Goal: Task Accomplishment & Management: Manage account settings

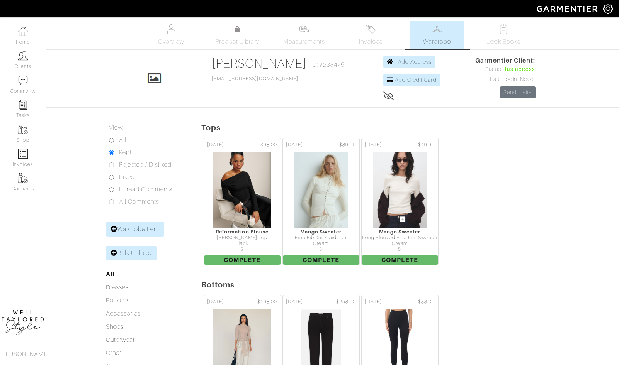
scroll to position [388, 0]
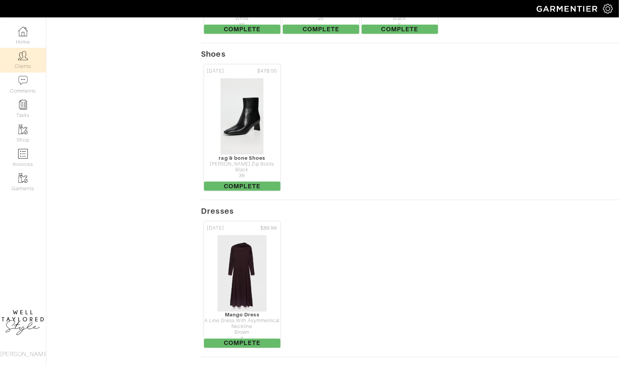
click at [16, 63] on link "Clients" at bounding box center [23, 60] width 46 height 24
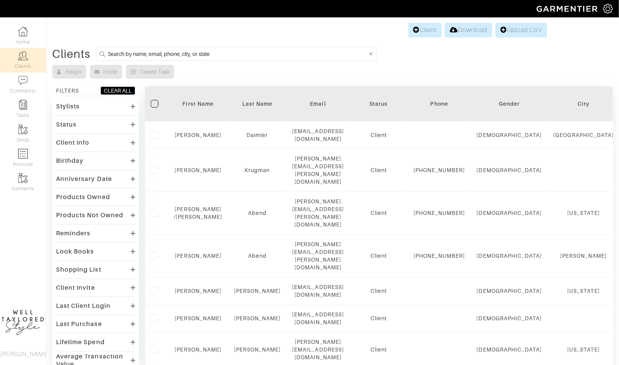
click at [169, 53] on input at bounding box center [237, 54] width 259 height 10
type input "kristin"
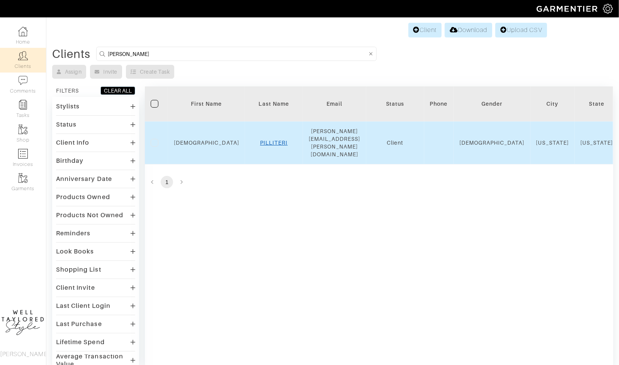
click at [261, 140] on link "PILLITERI" at bounding box center [273, 143] width 27 height 6
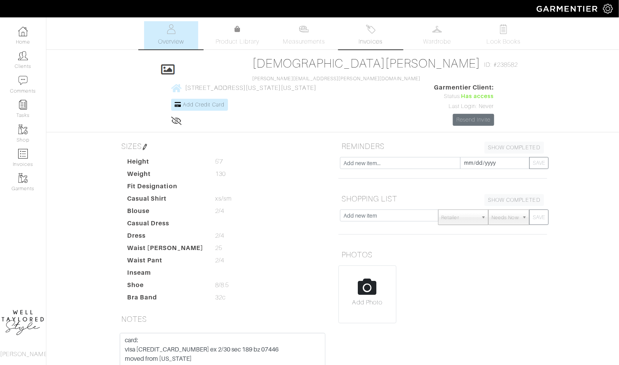
click at [378, 35] on link "Invoices" at bounding box center [370, 35] width 54 height 28
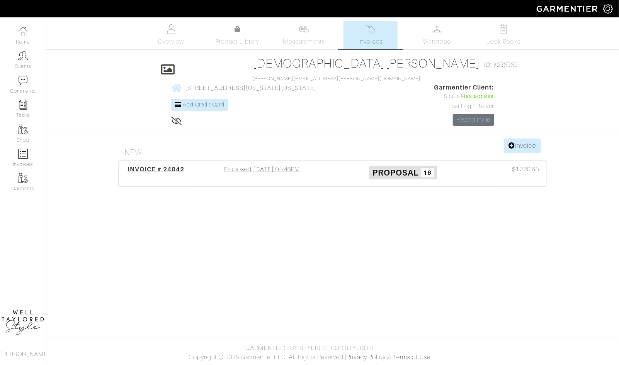
click at [347, 165] on h3 "Proposal 16" at bounding box center [403, 172] width 130 height 15
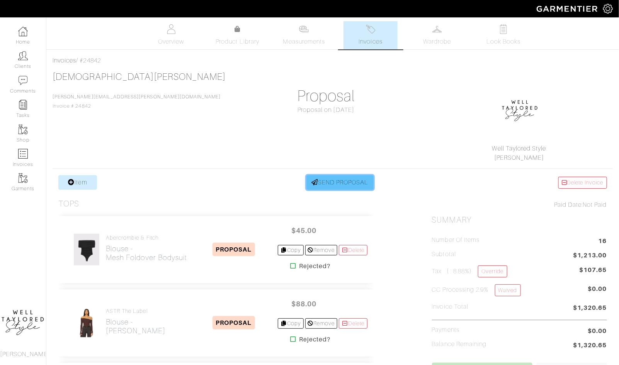
click at [344, 182] on link "SEND PROPOSAL" at bounding box center [339, 182] width 67 height 15
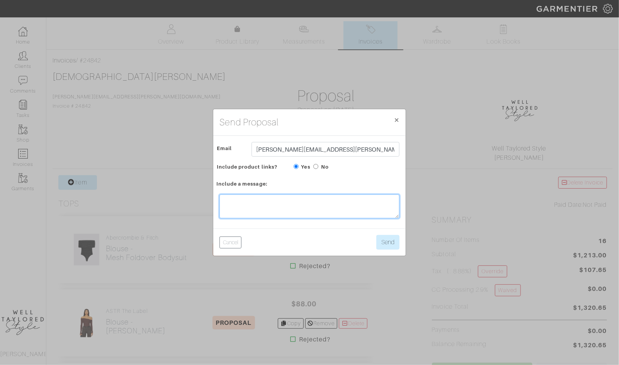
click at [300, 212] on textarea at bounding box center [309, 207] width 180 height 24
click at [290, 201] on textarea "Hi! I have attached" at bounding box center [309, 207] width 180 height 24
type textarea "Hi! I have attached the updated links for you :)"
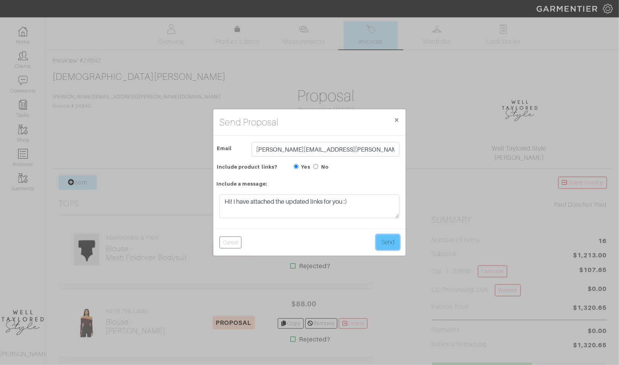
click at [389, 243] on button "Send" at bounding box center [387, 242] width 23 height 15
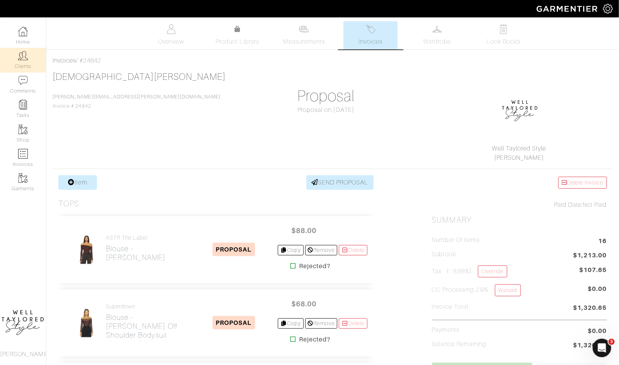
click at [25, 53] on img at bounding box center [23, 56] width 10 height 10
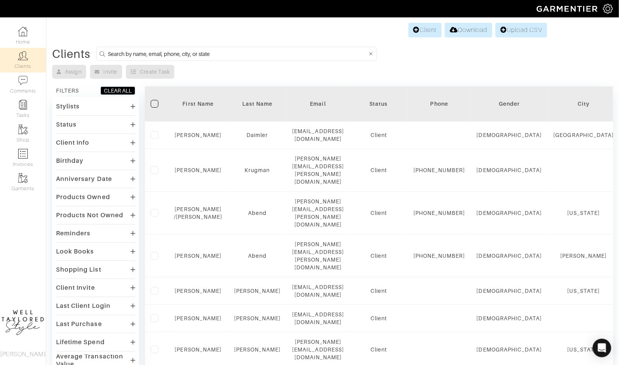
click at [207, 58] on input at bounding box center [237, 54] width 259 height 10
type input "dan"
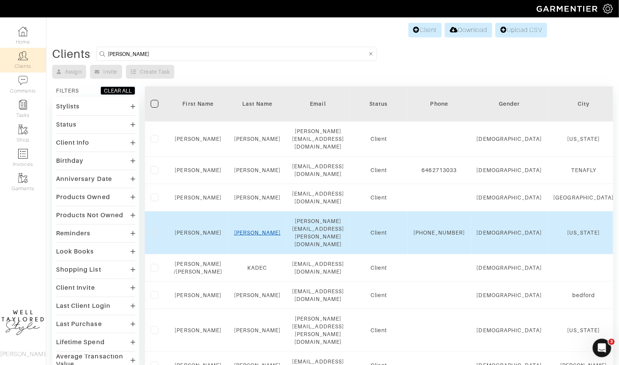
click at [252, 230] on link "Pillitteri" at bounding box center [257, 233] width 47 height 6
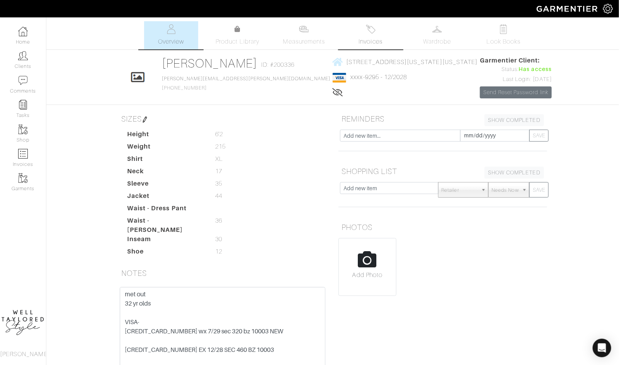
click at [377, 39] on span "Invoices" at bounding box center [371, 41] width 24 height 9
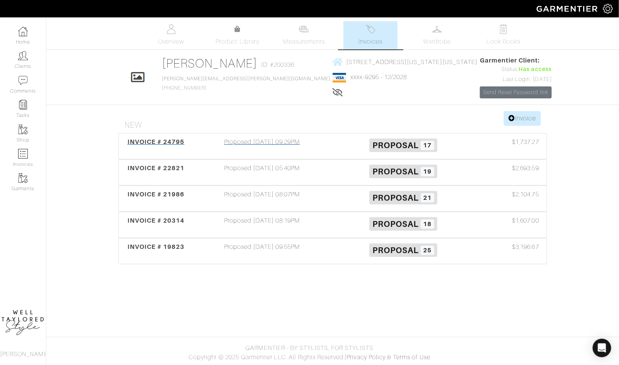
click at [268, 140] on div "Proposed 10/06/25 09:29PM" at bounding box center [261, 147] width 141 height 18
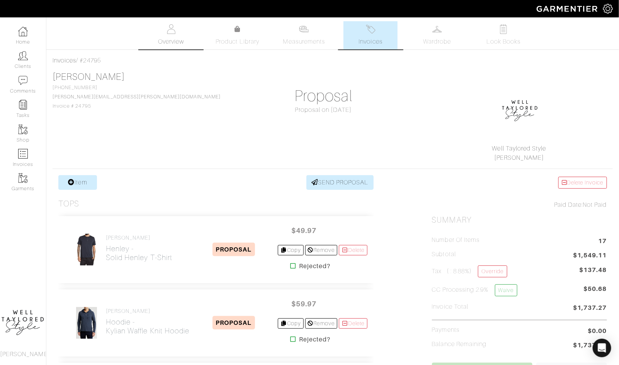
click at [169, 38] on span "Overview" at bounding box center [171, 41] width 26 height 9
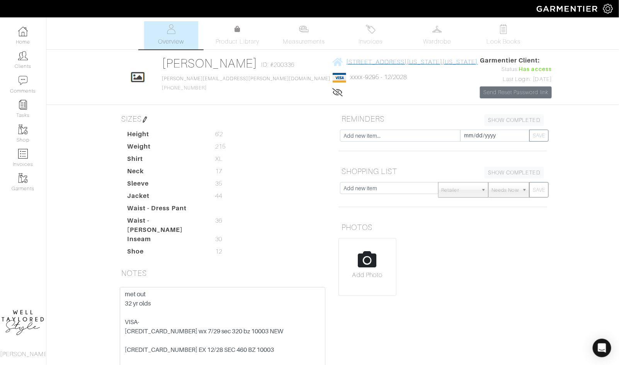
drag, startPoint x: 460, startPoint y: 59, endPoint x: 323, endPoint y: 59, distance: 137.5
click at [323, 59] on div "Click To Edit DAN Pillitteri ID: #200336 Daniel.pillitteri@gmail.com 845-548-75…" at bounding box center [332, 77] width 440 height 42
copy span "77 Fifth Ave - 8C NEW YORK, New York - 10003"
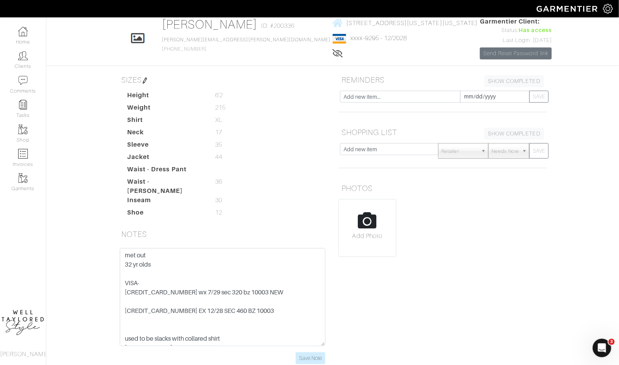
scroll to position [39, 0]
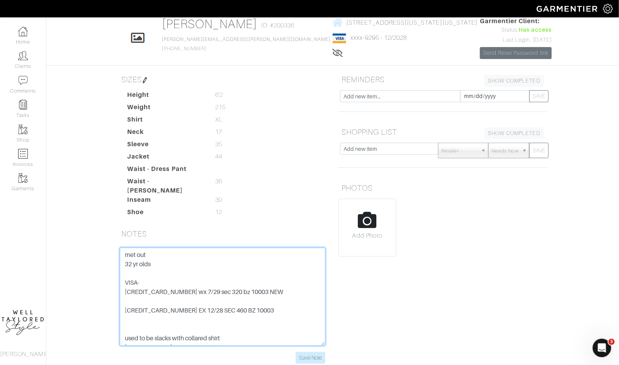
drag, startPoint x: 123, startPoint y: 283, endPoint x: 287, endPoint y: 283, distance: 163.4
click at [287, 283] on textarea "met out 32 yr olds VISA- 4147 2026 9084 6363 wx 7/29 sec 320 bz 10003 NEW 4147 …" at bounding box center [223, 297] width 206 height 98
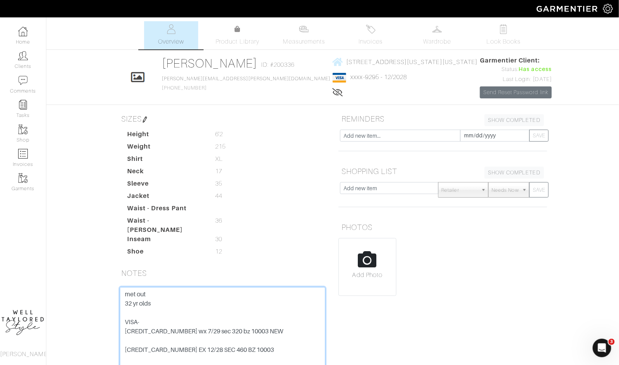
scroll to position [10, 0]
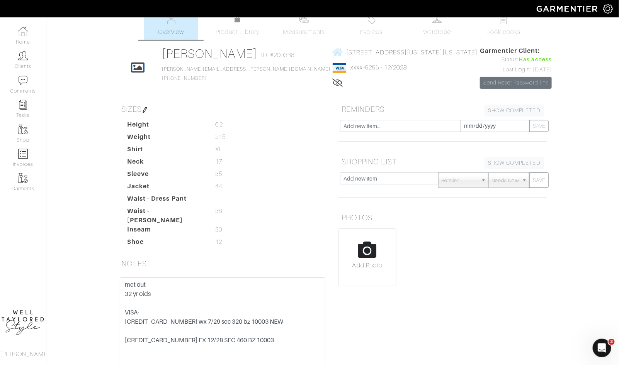
drag, startPoint x: 466, startPoint y: 48, endPoint x: 431, endPoint y: 70, distance: 40.9
click at [431, 70] on div "Click To Edit DAN Pillitteri ID: #200336 Daniel.pillitteri@gmail.com 845-548-75…" at bounding box center [332, 67] width 440 height 42
click at [431, 70] on span "xxxx-9295 - 12/2028" at bounding box center [405, 68] width 145 height 10
drag, startPoint x: 462, startPoint y: 53, endPoint x: 314, endPoint y: 53, distance: 148.7
click at [314, 53] on div "Click To Edit DAN Pillitteri ID: #200336 Daniel.pillitteri@gmail.com 845-548-75…" at bounding box center [332, 67] width 440 height 42
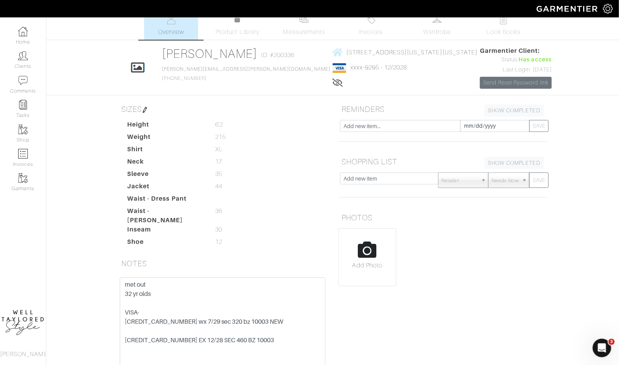
copy link "77 Fifth Ave - 8C NEW YORK, New York - 10003"
click at [311, 124] on dd "6'2 6'2" at bounding box center [270, 124] width 123 height 9
click at [433, 28] on span "Wardrobe" at bounding box center [437, 31] width 28 height 9
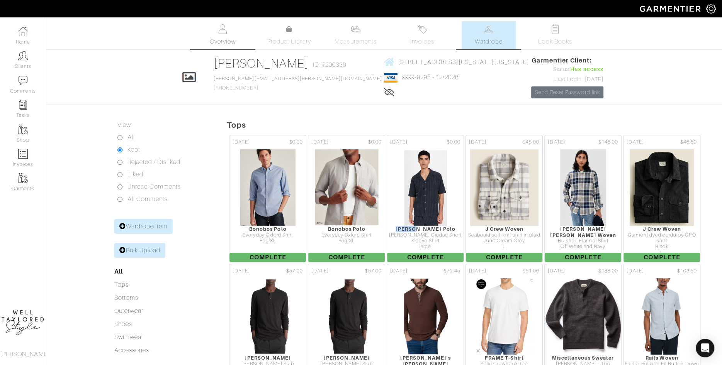
click at [221, 34] on link "Overview" at bounding box center [222, 35] width 54 height 28
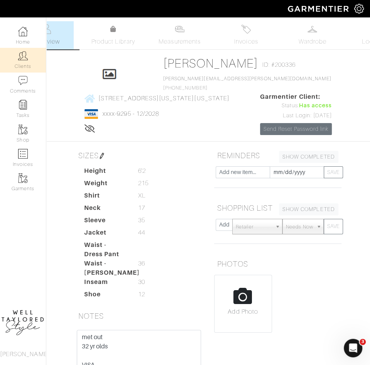
click at [22, 54] on img at bounding box center [23, 56] width 10 height 10
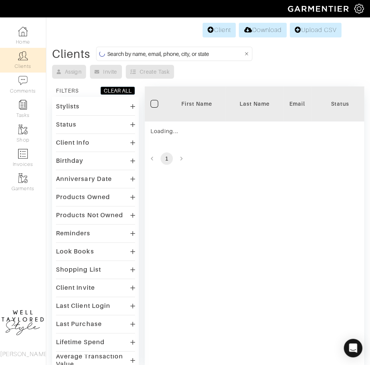
click at [146, 55] on input at bounding box center [175, 54] width 136 height 10
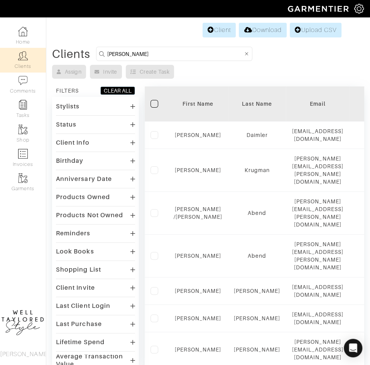
type input "gaston"
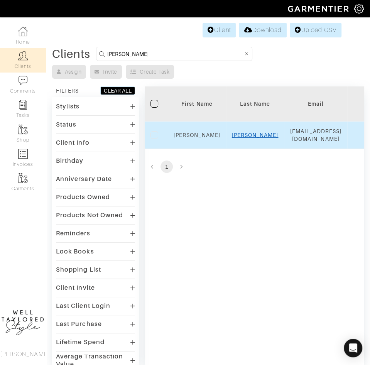
click at [253, 134] on link "Gaston" at bounding box center [255, 135] width 47 height 6
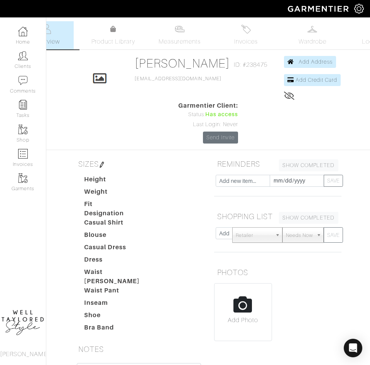
click at [298, 35] on link "Wardrobe" at bounding box center [313, 35] width 54 height 28
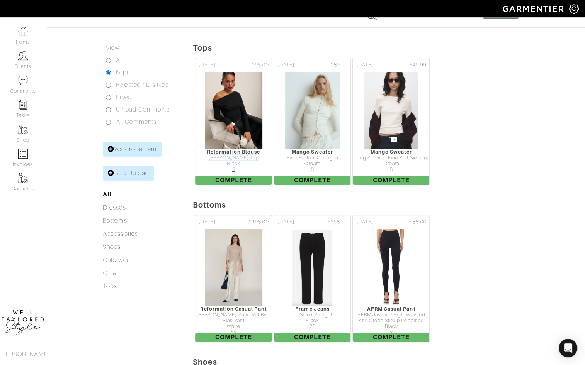
scroll to position [422, 0]
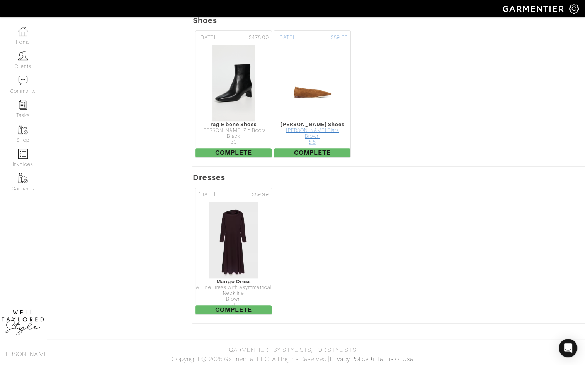
click at [312, 105] on img at bounding box center [313, 82] width 46 height 77
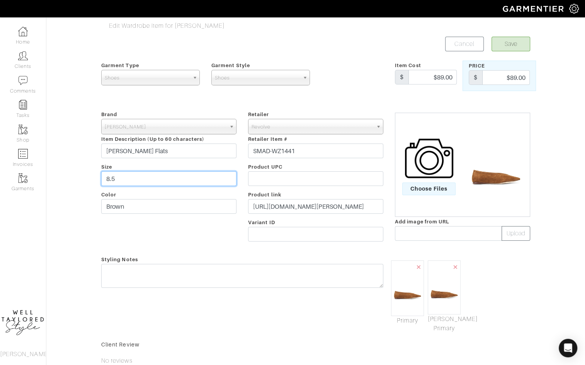
click at [161, 172] on input "8.5" at bounding box center [168, 179] width 135 height 15
click at [370, 44] on button "Save" at bounding box center [510, 44] width 39 height 15
